Goal: Communication & Community: Answer question/provide support

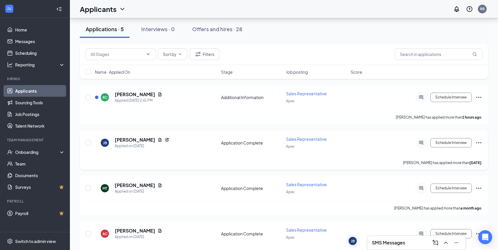
scroll to position [55, 0]
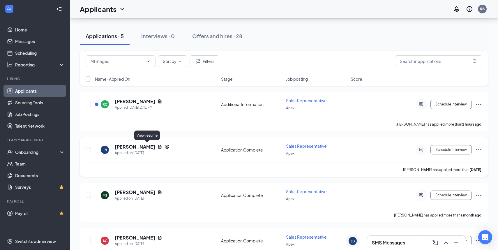
click at [158, 148] on icon "Document" at bounding box center [159, 147] width 3 height 4
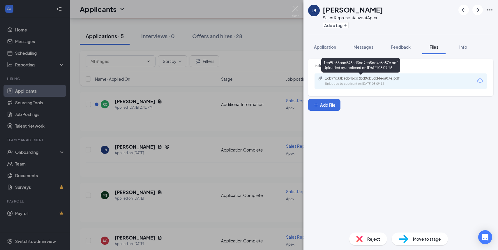
click at [381, 82] on div "Uploaded by applicant on [DATE] 08:09:16" at bounding box center [368, 84] width 87 height 5
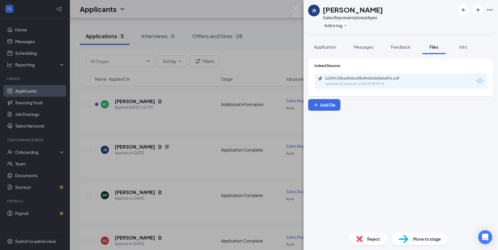
click at [293, 6] on div "[PERSON_NAME] [PERSON_NAME] Sales Representative at Apex Add a tag Application …" at bounding box center [249, 125] width 498 height 250
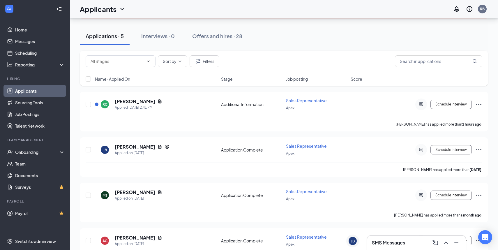
click at [409, 243] on div "SMS Messages" at bounding box center [416, 242] width 89 height 9
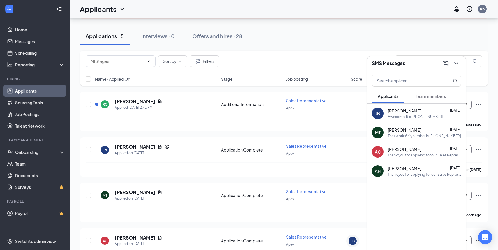
click at [413, 133] on div "That works! My number is [PHONE_NUMBER]" at bounding box center [424, 135] width 73 height 5
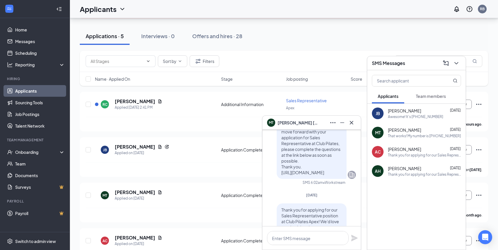
scroll to position [-208, 0]
click at [352, 123] on icon "Cross" at bounding box center [351, 122] width 7 height 7
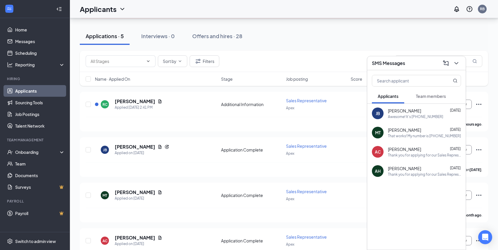
click at [457, 68] on div "SMS Messages" at bounding box center [416, 63] width 98 height 14
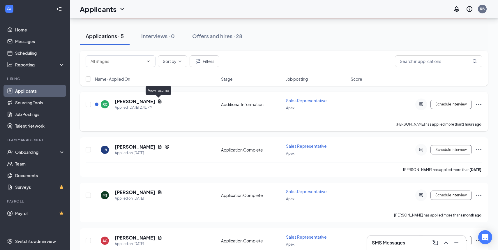
click at [159, 101] on icon "Document" at bounding box center [160, 101] width 5 height 5
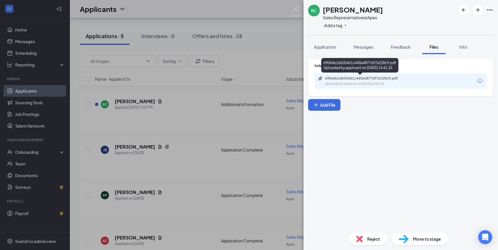
click at [364, 79] on div "69066b16b05461c440a4877df7e228c9.pdf" at bounding box center [366, 78] width 82 height 5
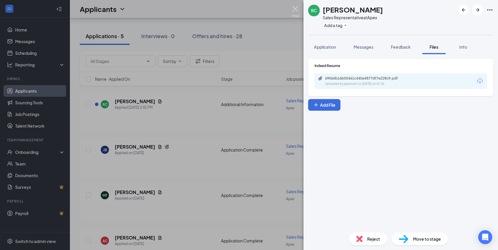
click at [296, 8] on img at bounding box center [295, 11] width 7 height 11
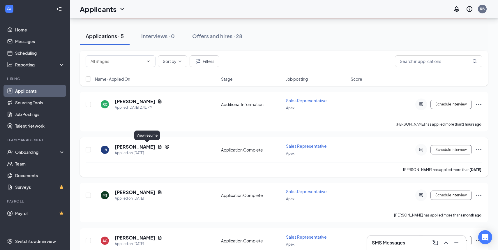
click at [158, 146] on icon "Document" at bounding box center [160, 146] width 5 height 5
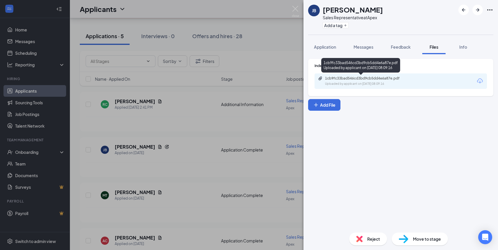
click at [384, 83] on div "Uploaded by applicant on [DATE] 08:09:16" at bounding box center [368, 84] width 87 height 5
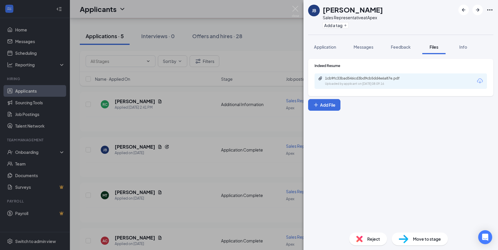
click at [299, 8] on div "[PERSON_NAME] [PERSON_NAME] Sales Representative at Apex Add a tag Application …" at bounding box center [249, 125] width 498 height 250
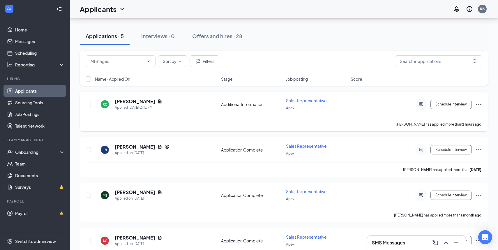
click at [422, 104] on icon "ActiveChat" at bounding box center [421, 104] width 7 height 5
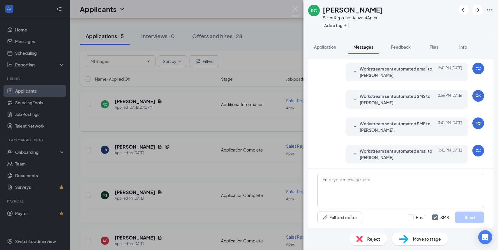
scroll to position [17, 0]
click at [379, 175] on textarea at bounding box center [400, 190] width 167 height 35
type textarea "H"
click at [294, 8] on img at bounding box center [295, 11] width 7 height 11
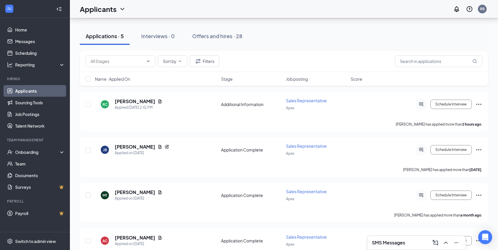
click at [412, 243] on div "SMS Messages" at bounding box center [416, 242] width 89 height 9
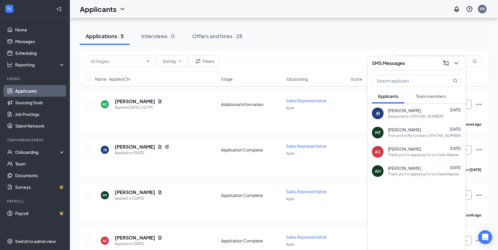
click at [414, 139] on div "MT [PERSON_NAME] [DATE] That works! My number is [PHONE_NUMBER]" at bounding box center [416, 132] width 98 height 19
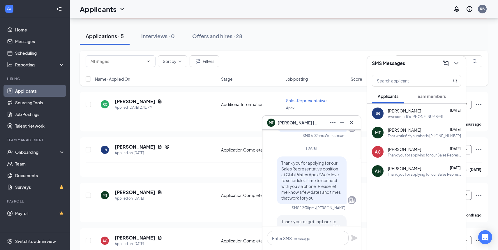
scroll to position [-156, 0]
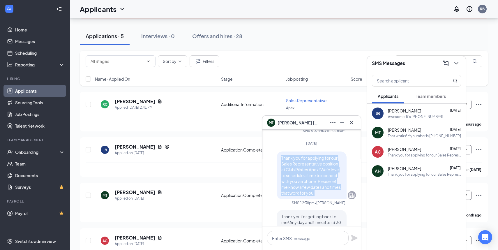
drag, startPoint x: 316, startPoint y: 193, endPoint x: 280, endPoint y: 155, distance: 52.5
click at [280, 155] on div "Thank you for applying for our Sales Representative position at Club Pilates Ap…" at bounding box center [312, 175] width 70 height 48
copy span "Thank you for applying for our Sales Representative position at Club Pilates Ap…"
click at [344, 121] on icon "Minimize" at bounding box center [342, 122] width 7 height 7
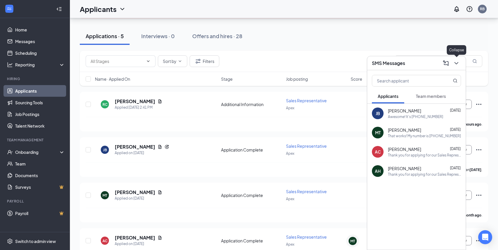
click at [459, 64] on icon "ChevronDown" at bounding box center [456, 63] width 7 height 7
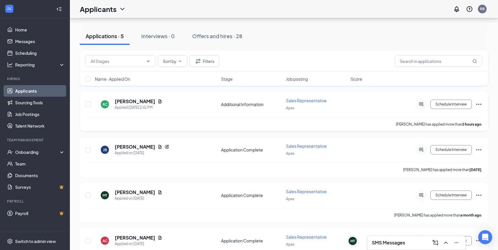
click at [420, 102] on icon "ActiveChat" at bounding box center [421, 104] width 4 height 4
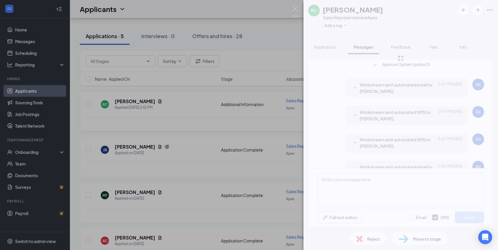
scroll to position [17, 0]
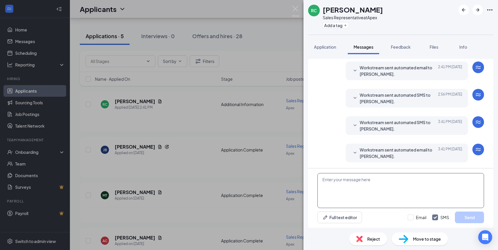
click at [337, 190] on textarea at bounding box center [400, 190] width 167 height 35
paste textarea "Thank you for applying for our Sales Representative position at Club Pilates Ap…"
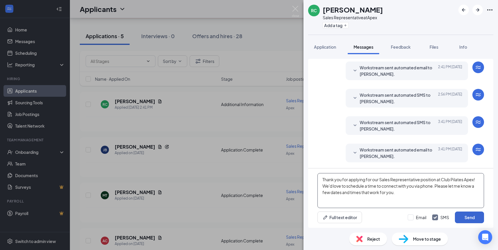
type textarea "Thank you for applying for our Sales Representative position at Club Pilates Ap…"
click at [465, 218] on button "Send" at bounding box center [469, 217] width 29 height 12
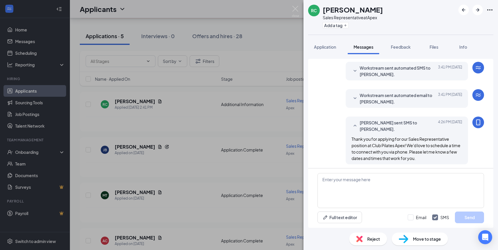
scroll to position [74, 0]
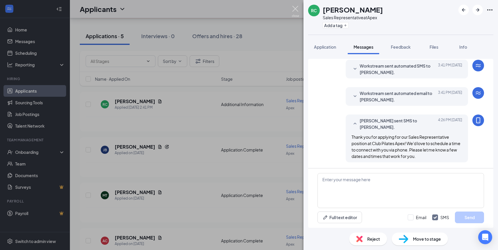
click at [297, 11] on img at bounding box center [295, 11] width 7 height 11
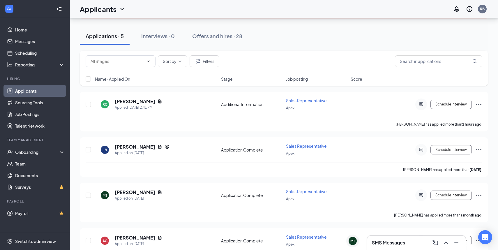
click at [376, 239] on h3 "SMS Messages" at bounding box center [388, 242] width 33 height 6
